Goal: Book appointment/travel/reservation

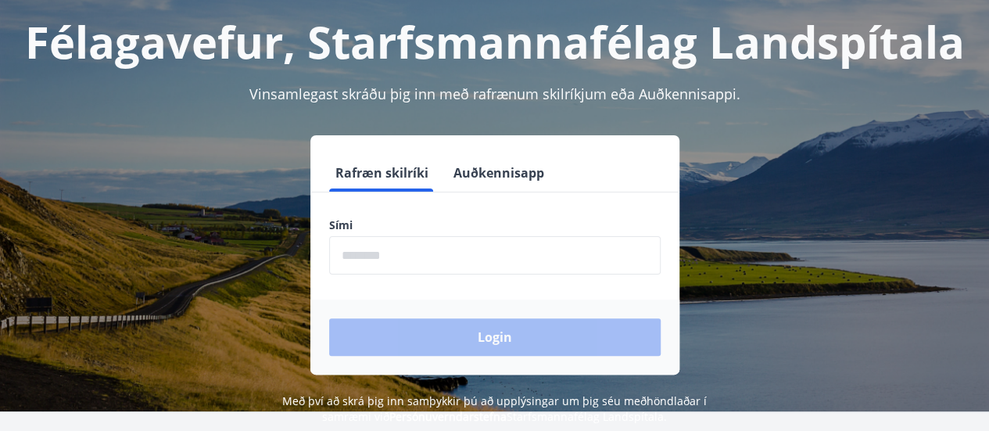
scroll to position [90, 0]
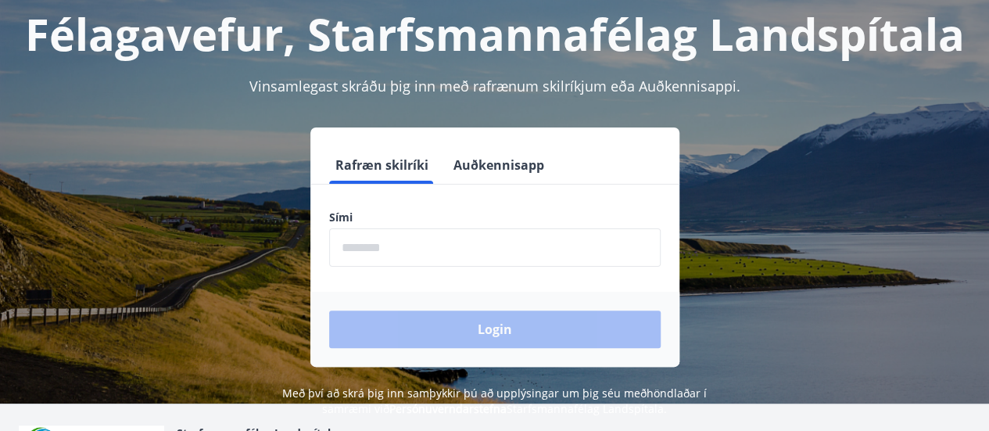
click at [363, 250] on input "phone" at bounding box center [494, 247] width 331 height 38
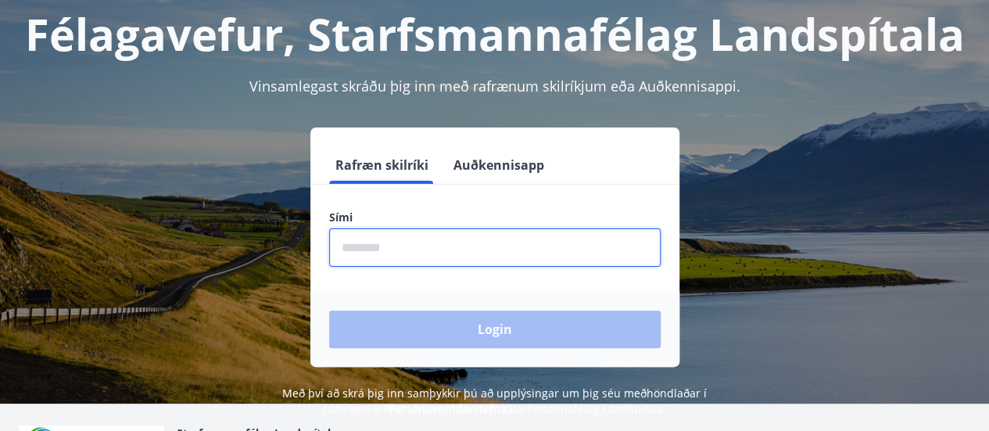
type input "********"
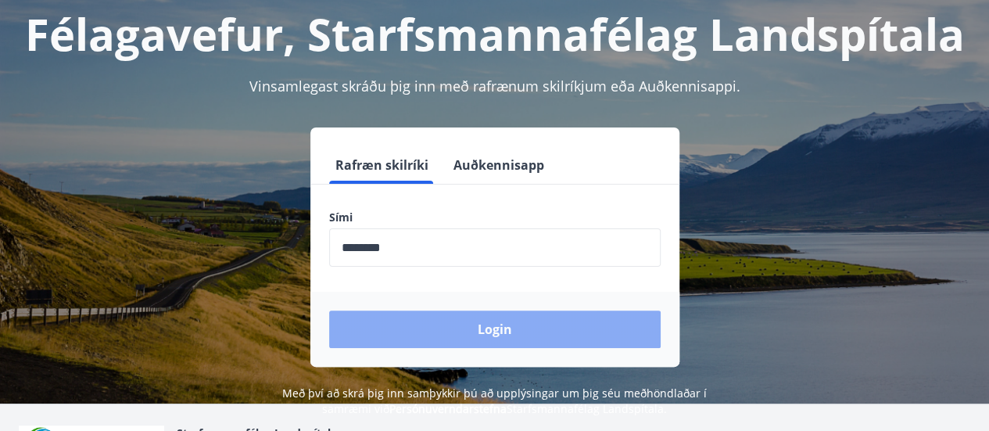
click at [454, 326] on button "Login" at bounding box center [494, 329] width 331 height 38
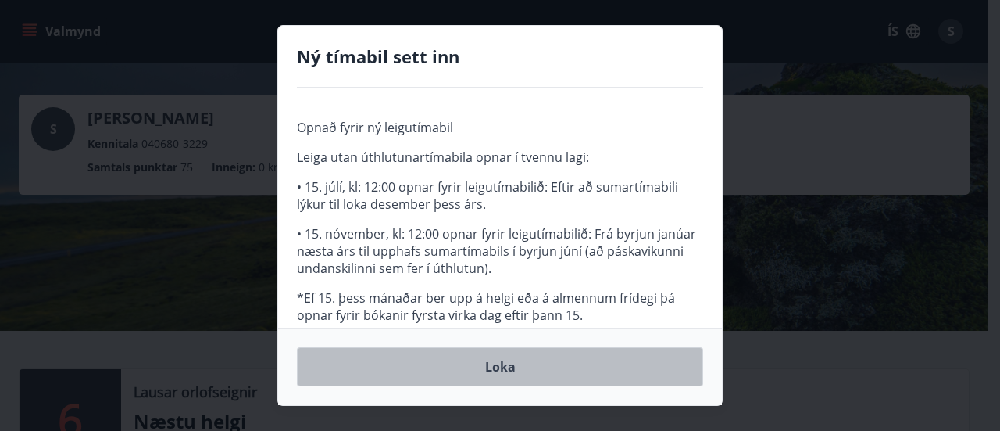
click at [484, 358] on button "Loka" at bounding box center [500, 366] width 406 height 39
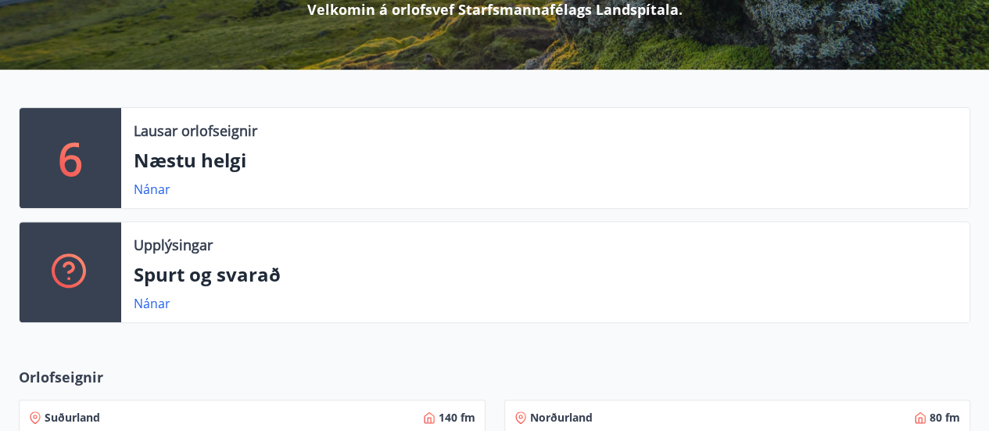
scroll to position [266, 0]
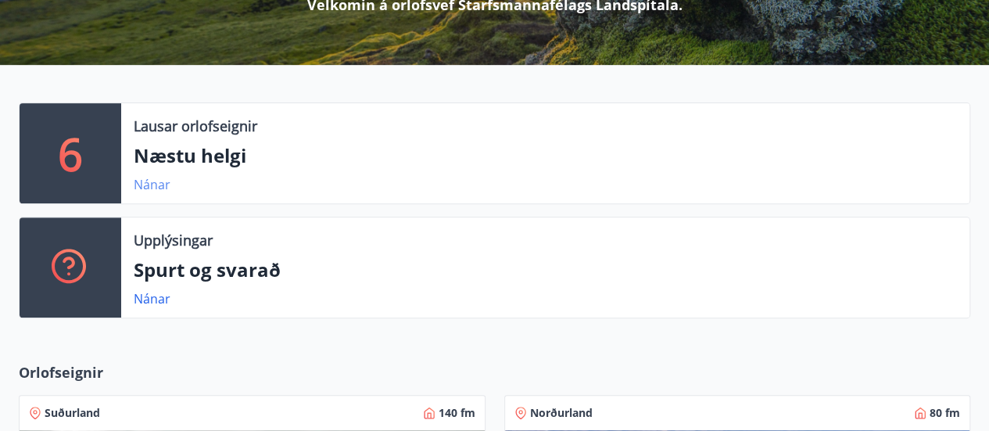
click at [152, 185] on link "Nánar" at bounding box center [152, 184] width 37 height 17
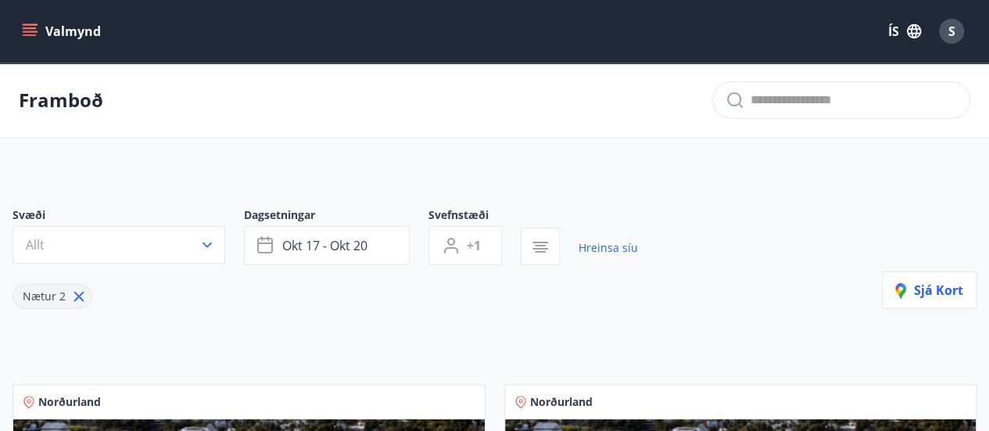
click at [78, 296] on icon at bounding box center [79, 296] width 10 height 10
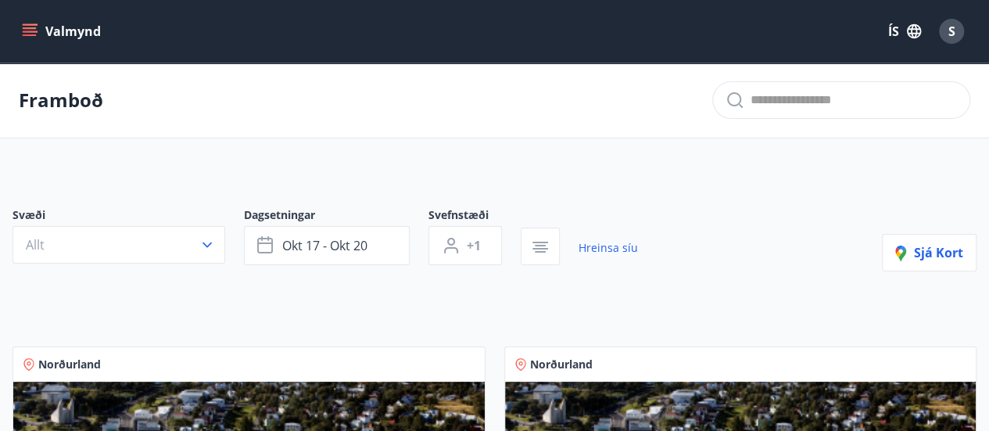
type input "*"
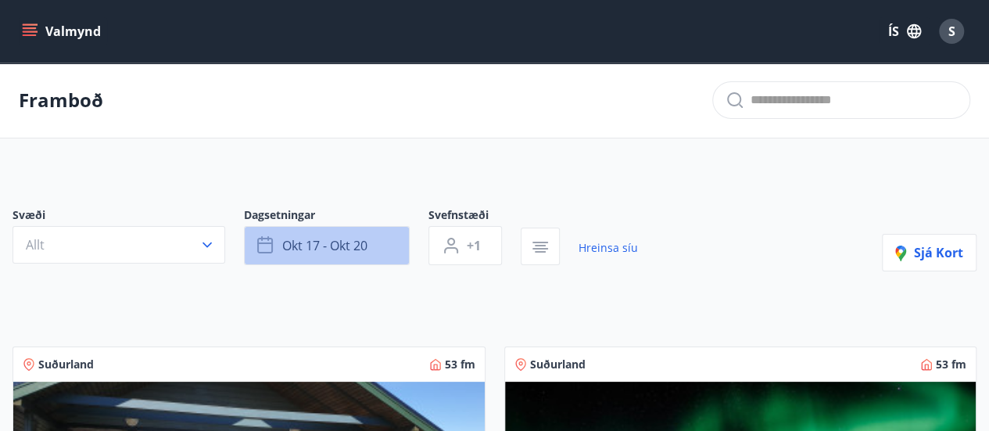
click at [286, 240] on span "okt 17 - okt 20" at bounding box center [324, 245] width 85 height 17
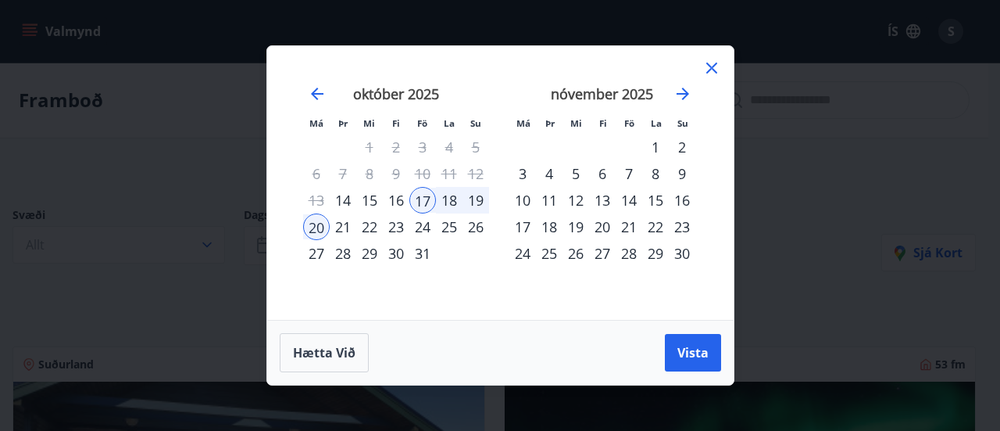
drag, startPoint x: 423, startPoint y: 198, endPoint x: 449, endPoint y: 201, distance: 25.9
click at [449, 201] on tr "13 14 15 16 17 18 19" at bounding box center [396, 200] width 186 height 27
click at [449, 201] on div "18" at bounding box center [449, 200] width 27 height 27
click at [475, 203] on div "19" at bounding box center [476, 200] width 27 height 27
click at [693, 359] on span "Vista" at bounding box center [693, 352] width 31 height 17
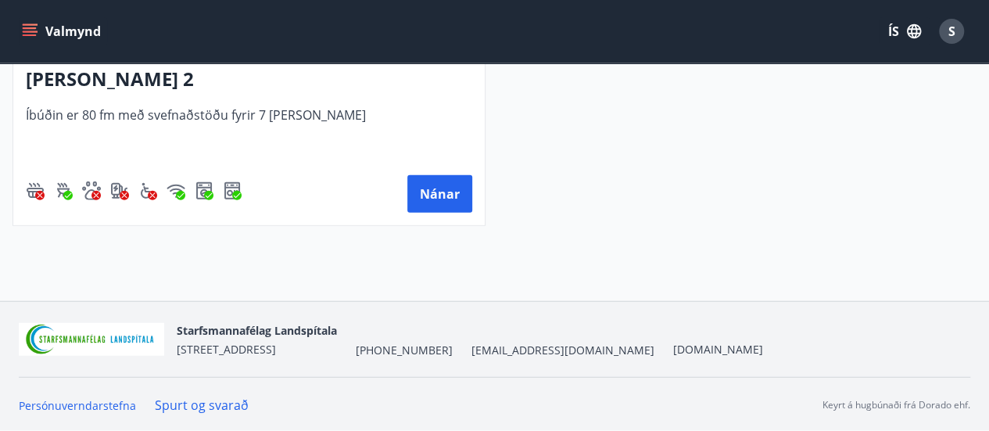
scroll to position [30, 0]
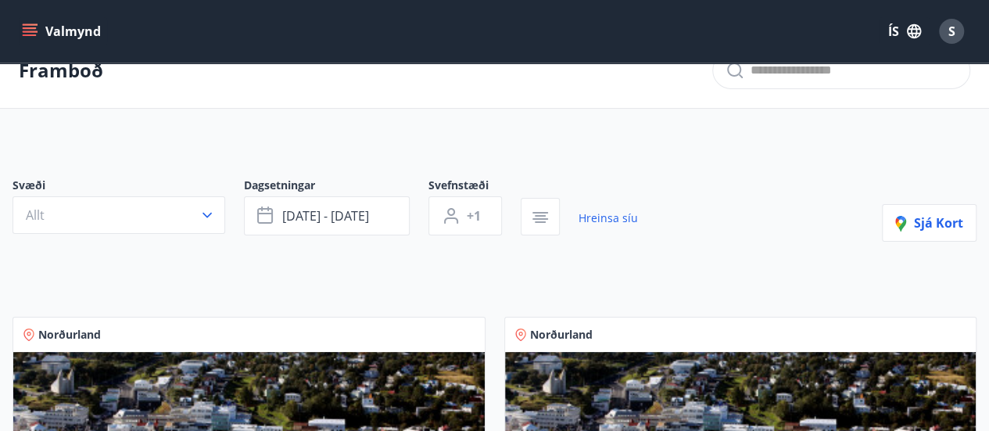
click at [45, 27] on button "Valmynd" at bounding box center [63, 31] width 88 height 28
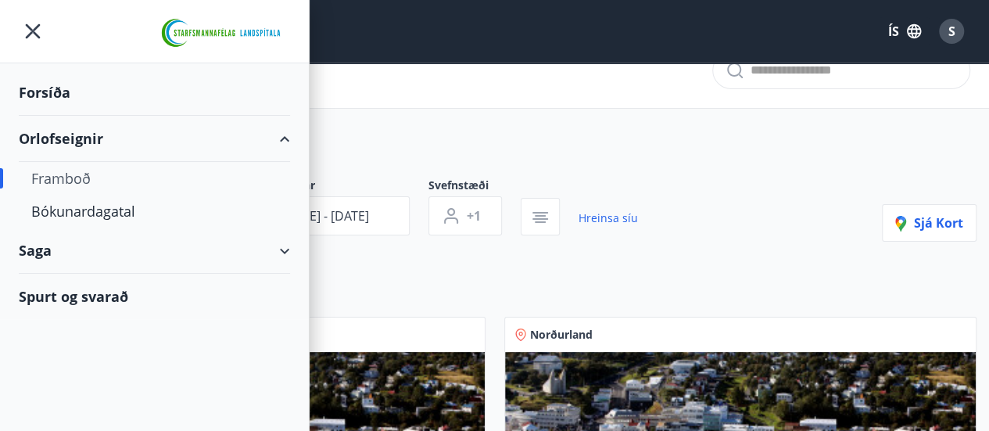
click at [41, 91] on div "Forsíða" at bounding box center [154, 93] width 271 height 46
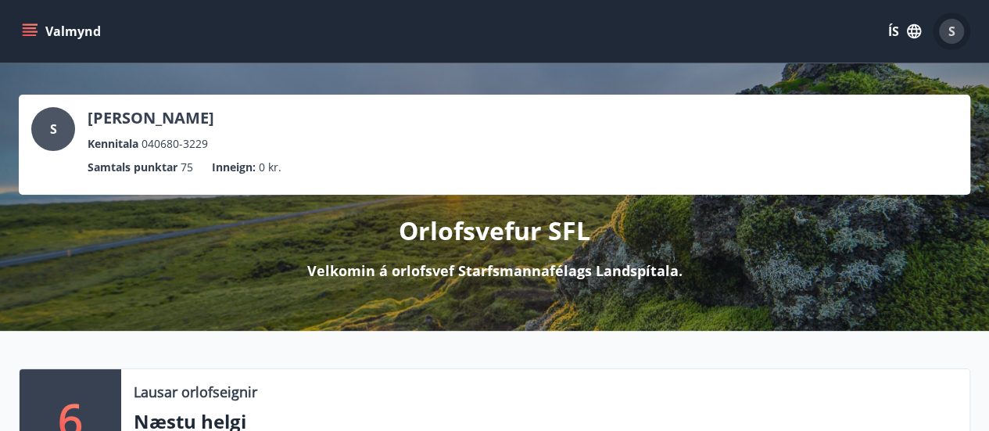
click at [948, 25] on span "S" at bounding box center [951, 31] width 7 height 17
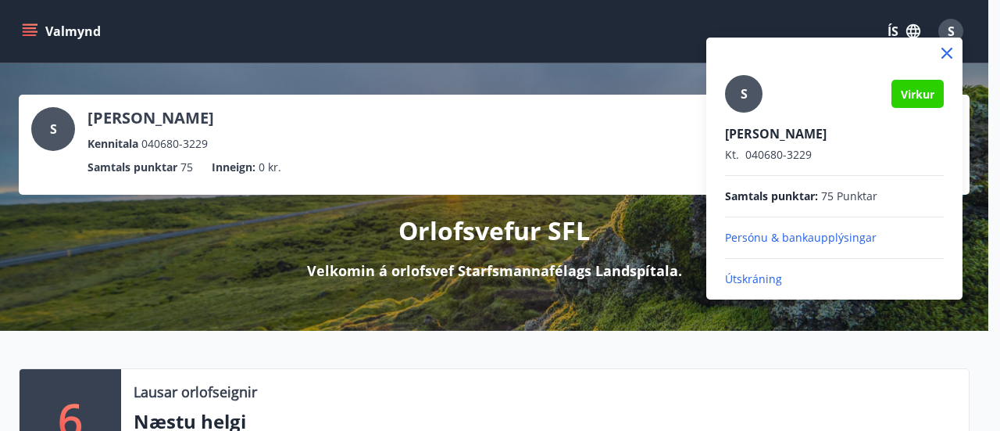
click at [743, 280] on p "Útskráning" at bounding box center [834, 279] width 219 height 16
